Goal: Task Accomplishment & Management: Manage account settings

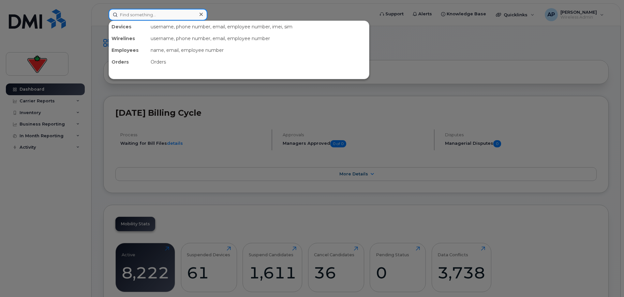
click at [152, 14] on input at bounding box center [157, 15] width 99 height 12
paste input "2892186452"
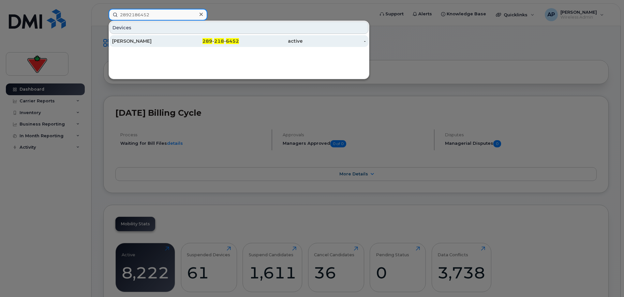
type input "2892186452"
click at [155, 43] on div "[PERSON_NAME]" at bounding box center [144, 41] width 64 height 7
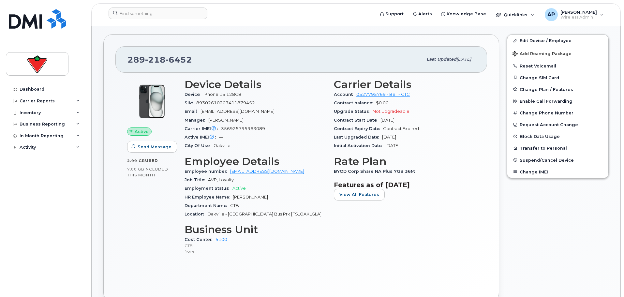
scroll to position [130, 0]
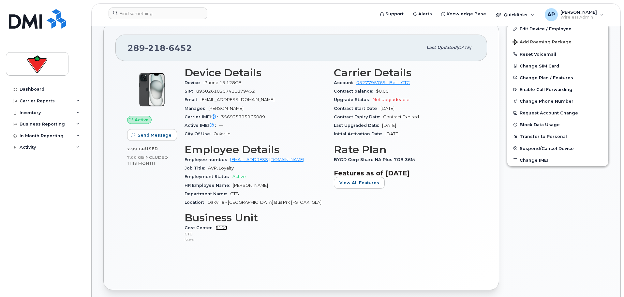
click at [220, 228] on link "5100" at bounding box center [221, 227] width 12 height 5
click at [548, 29] on link "Edit Device / Employee" at bounding box center [557, 29] width 101 height 12
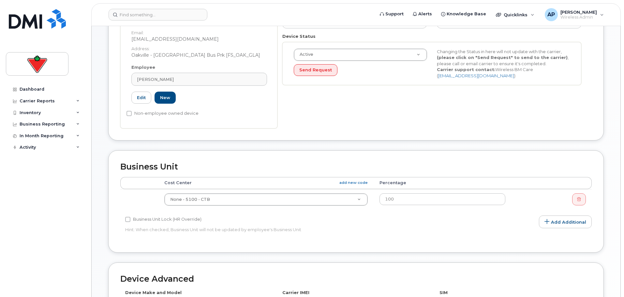
scroll to position [163, 0]
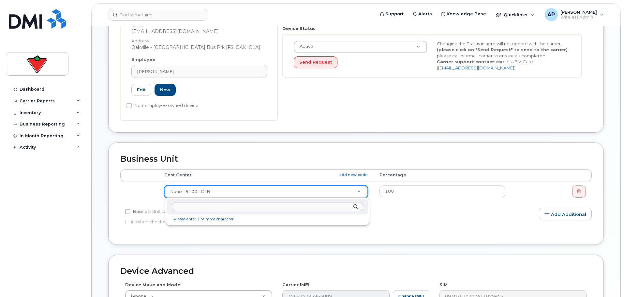
paste input "8300663"
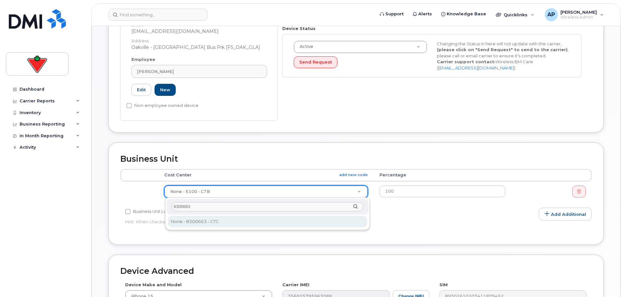
type input "8300663"
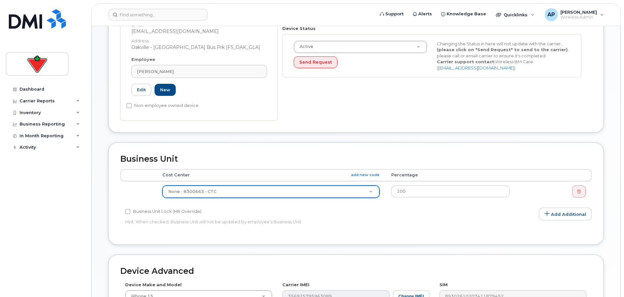
type input "618299"
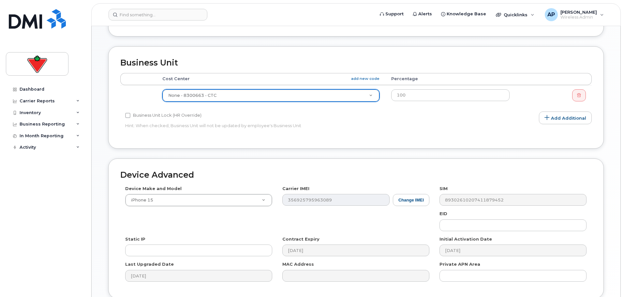
scroll to position [315, 0]
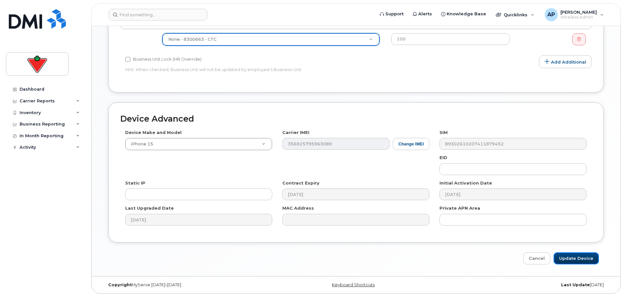
drag, startPoint x: 579, startPoint y: 256, endPoint x: 578, endPoint y: 264, distance: 8.6
click at [579, 256] on input "Update Device" at bounding box center [575, 258] width 45 height 12
type input "Saving..."
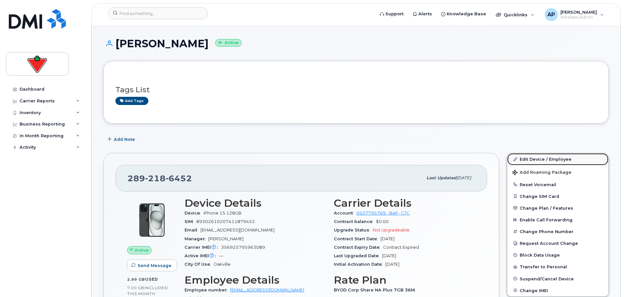
click at [545, 161] on link "Edit Device / Employee" at bounding box center [557, 159] width 101 height 12
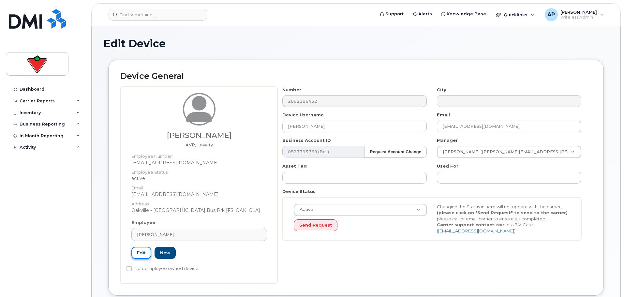
click at [141, 254] on link "Edit" at bounding box center [141, 253] width 20 height 12
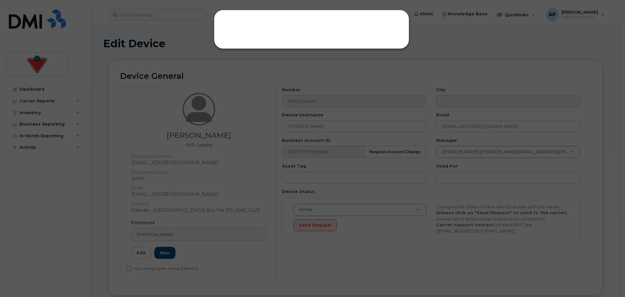
click at [442, 36] on div at bounding box center [312, 148] width 625 height 297
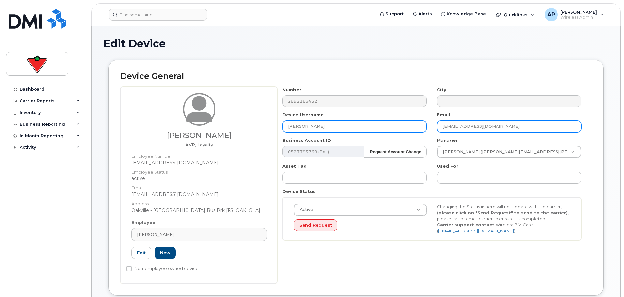
drag, startPoint x: 503, startPoint y: 126, endPoint x: 413, endPoint y: 126, distance: 89.3
click at [413, 126] on div "Number 2892186452 City Device Username Cam Thomson Email cam.thomson@ctfs.com B…" at bounding box center [431, 166] width 309 height 159
paste input "Cam.Thomson@cantire"
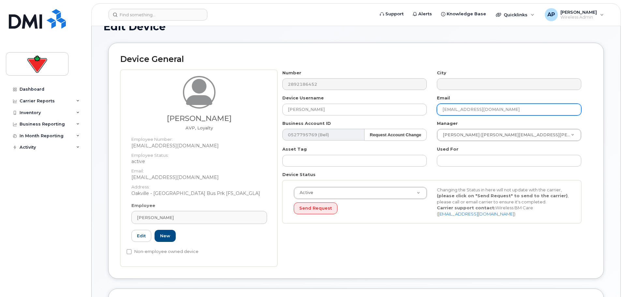
scroll to position [33, 0]
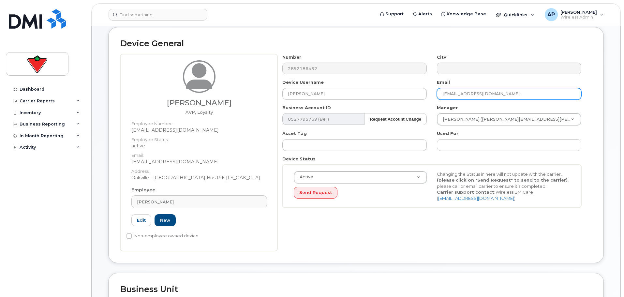
type input "Cam.Thomson@cantire.com"
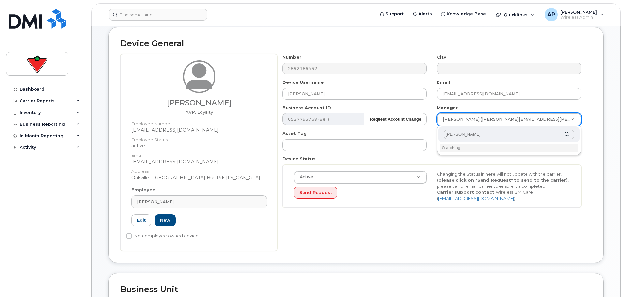
type input "Simone"
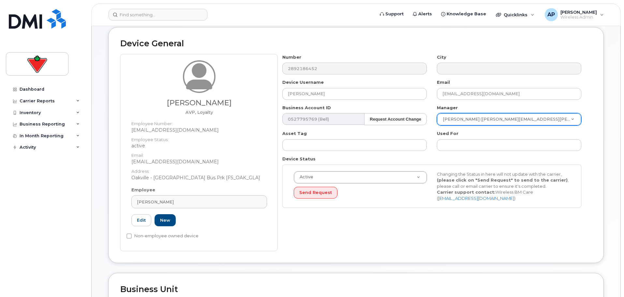
click at [350, 238] on div "Number 2892186452 City Device Username Cam Thomson Email Cam.Thomson@cantire.co…" at bounding box center [434, 152] width 314 height 197
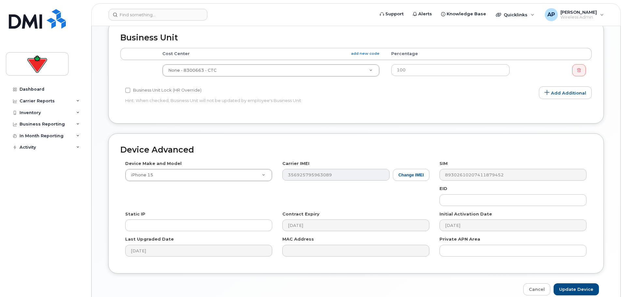
scroll to position [250, 0]
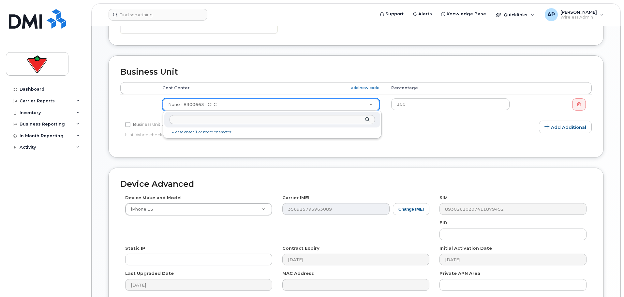
drag, startPoint x: 222, startPoint y: 104, endPoint x: 209, endPoint y: 105, distance: 12.1
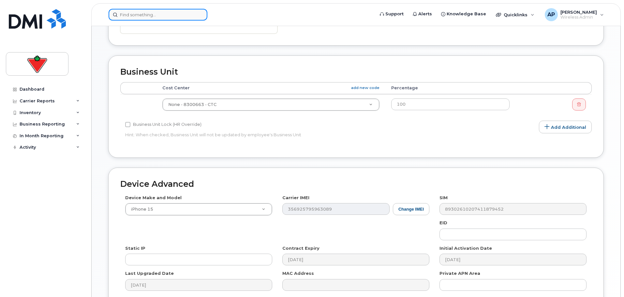
click at [145, 11] on input at bounding box center [157, 15] width 99 height 12
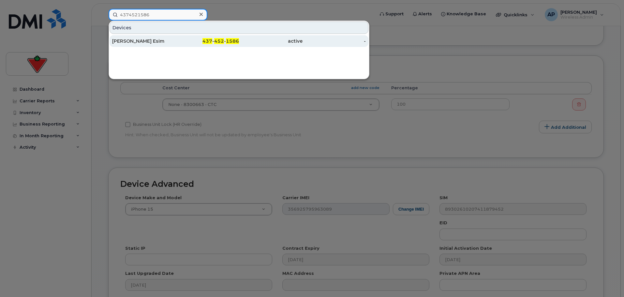
type input "4374521586"
click at [140, 42] on div "[PERSON_NAME] Esim" at bounding box center [144, 41] width 64 height 7
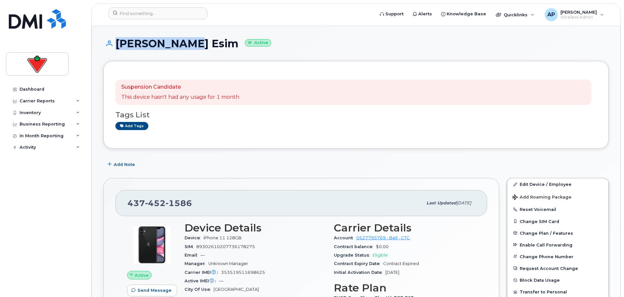
drag, startPoint x: 178, startPoint y: 42, endPoint x: 113, endPoint y: 43, distance: 64.8
click at [113, 43] on h1 "[PERSON_NAME] Esim Active" at bounding box center [355, 43] width 505 height 11
copy h1 "[PERSON_NAME]"
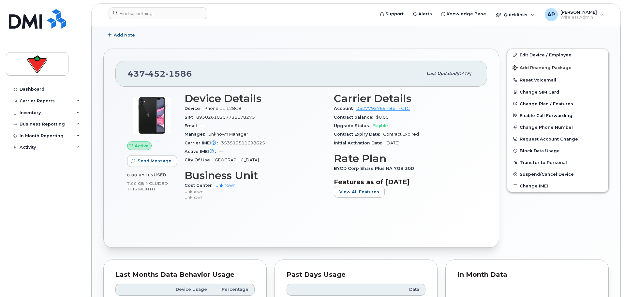
scroll to position [130, 0]
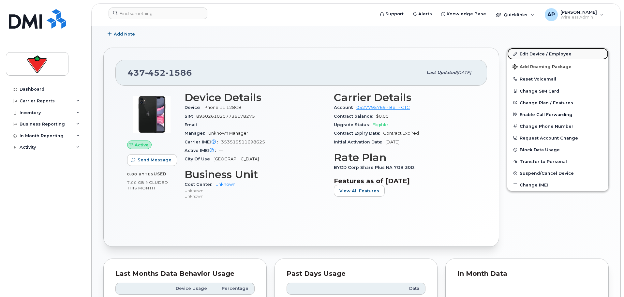
click at [542, 54] on link "Edit Device / Employee" at bounding box center [557, 54] width 101 height 12
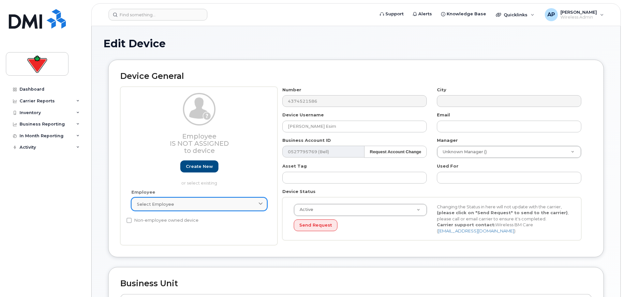
click at [183, 205] on div "Select employee" at bounding box center [199, 204] width 124 height 6
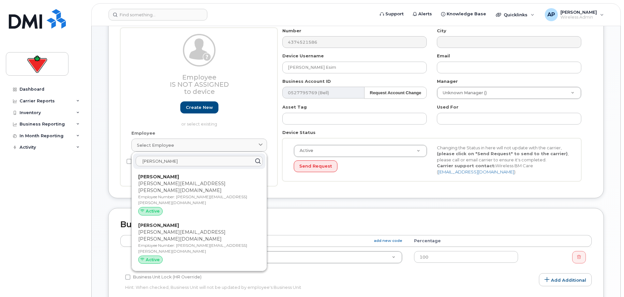
scroll to position [65, 0]
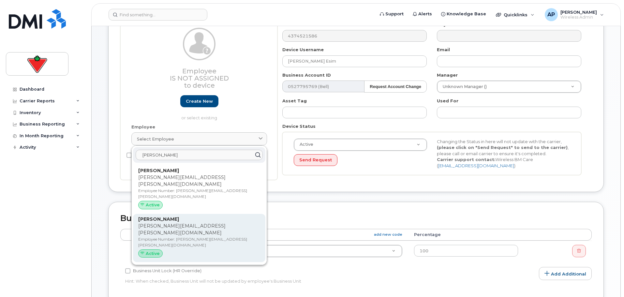
type input "chad tar"
click at [187, 222] on div "Chad Tardif Chad.Tardif@cantire.com Employee Number: chad.tardif@cantire.com Ac…" at bounding box center [199, 238] width 122 height 45
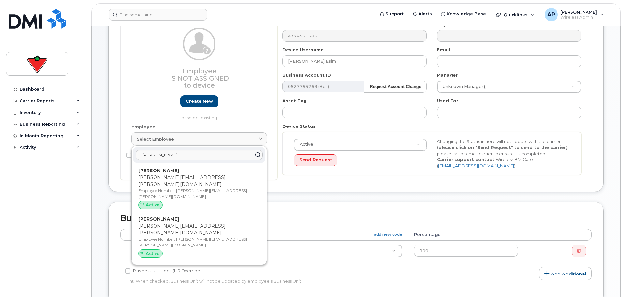
type input "[PERSON_NAME][EMAIL_ADDRESS][PERSON_NAME][DOMAIN_NAME]"
type input "[PERSON_NAME]"
type input "[PERSON_NAME][EMAIL_ADDRESS][PERSON_NAME][DOMAIN_NAME]"
type input "618215"
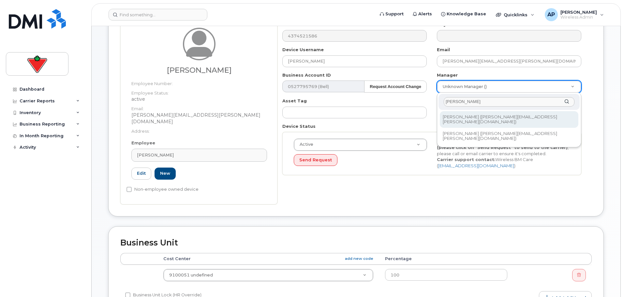
type input "marc lan"
type input "1075702"
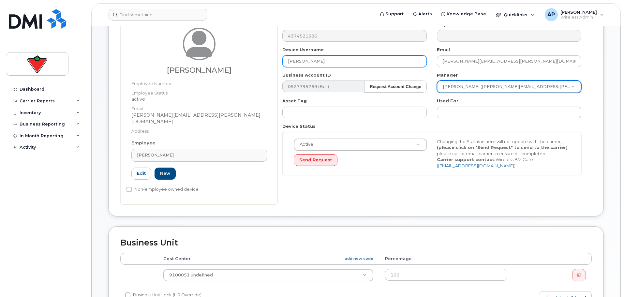
click at [339, 60] on input "[PERSON_NAME]" at bounding box center [354, 61] width 144 height 12
type input "[PERSON_NAME] eSIM"
click at [400, 191] on div "Number 4374521586 City Device Username Chad Tardif eSIM Email chad.tardif@canti…" at bounding box center [434, 113] width 314 height 183
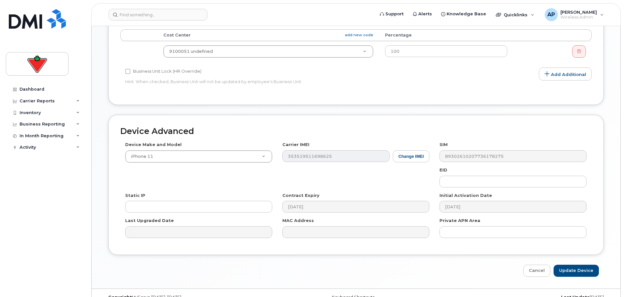
scroll to position [293, 0]
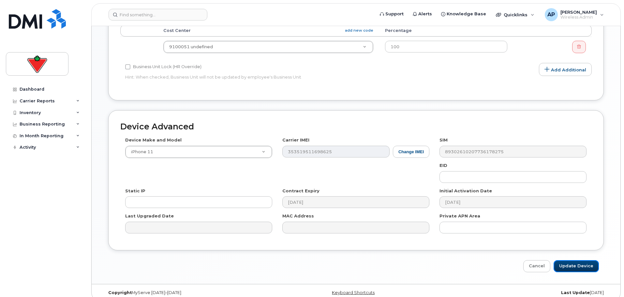
drag, startPoint x: 570, startPoint y: 258, endPoint x: 366, endPoint y: 252, distance: 204.3
click at [366, 252] on div "Device Advanced Device Make and Model iPhone 11 Android TCL 502 Watch Apple Wat…" at bounding box center [355, 191] width 505 height 162
click at [579, 260] on input "Update Device" at bounding box center [575, 266] width 45 height 12
type input "Saving..."
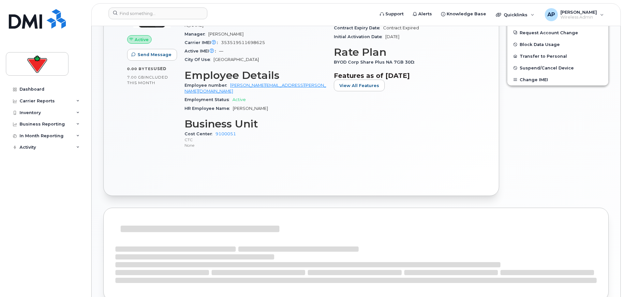
scroll to position [228, 0]
